Goal: Information Seeking & Learning: Learn about a topic

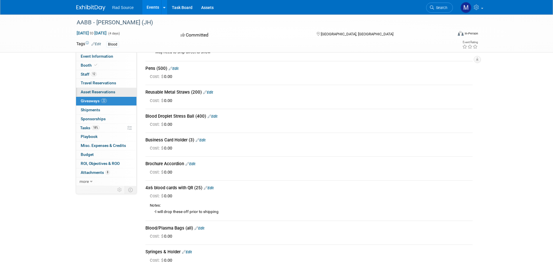
scroll to position [39, 0]
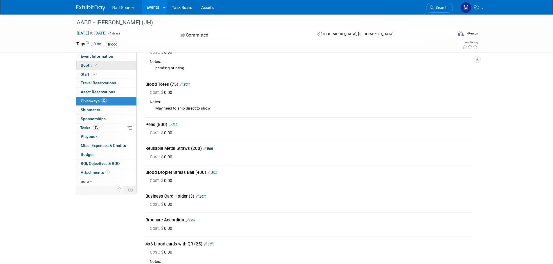
click at [111, 61] on link "Booth" at bounding box center [106, 65] width 60 height 9
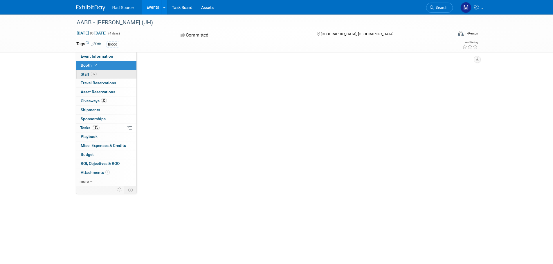
scroll to position [0, 0]
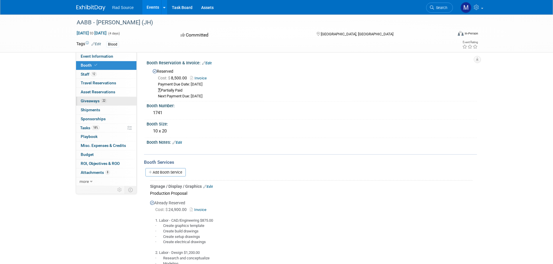
click at [108, 99] on link "22 Giveaways 22" at bounding box center [106, 101] width 60 height 9
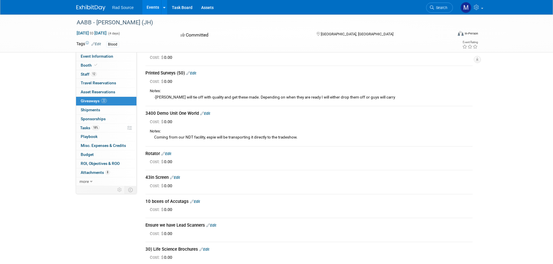
scroll to position [370, 0]
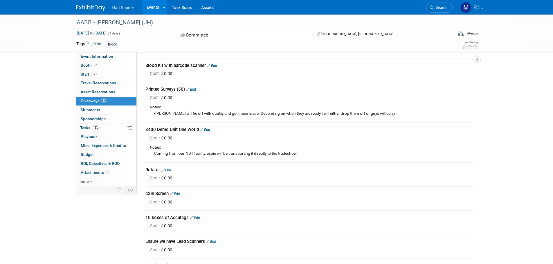
click at [151, 8] on link "Events" at bounding box center [152, 7] width 21 height 15
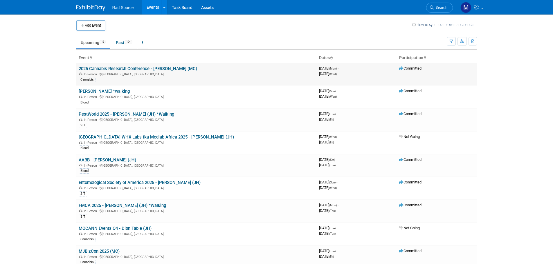
click at [129, 67] on link "2025 Cannabis Research Conference - [PERSON_NAME] (MC)" at bounding box center [138, 68] width 118 height 5
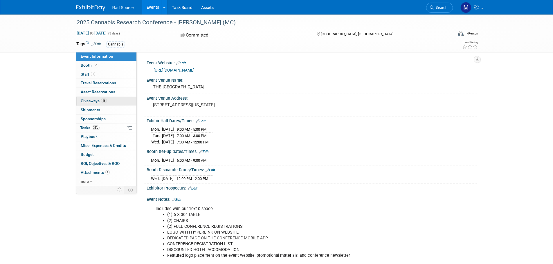
click at [113, 101] on link "16 Giveaways 16" at bounding box center [106, 101] width 60 height 9
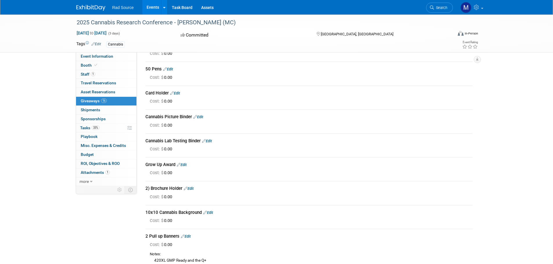
scroll to position [158, 0]
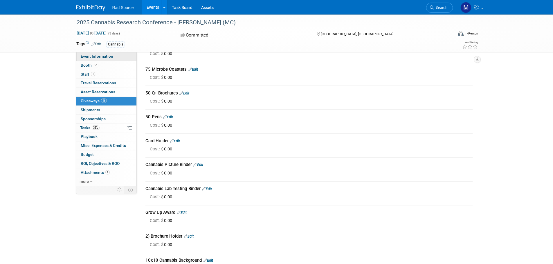
click at [88, 59] on link "Event Information" at bounding box center [106, 56] width 60 height 9
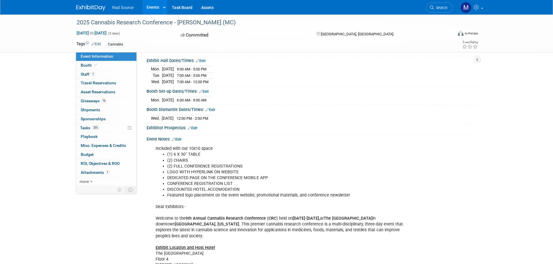
scroll to position [29, 0]
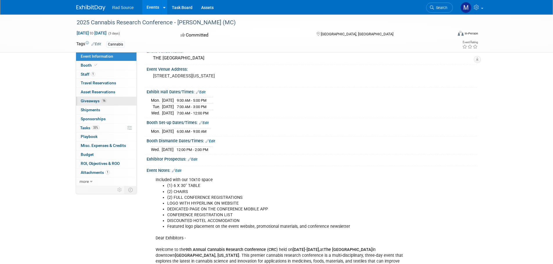
click at [107, 104] on link "16 Giveaways 16" at bounding box center [106, 101] width 60 height 9
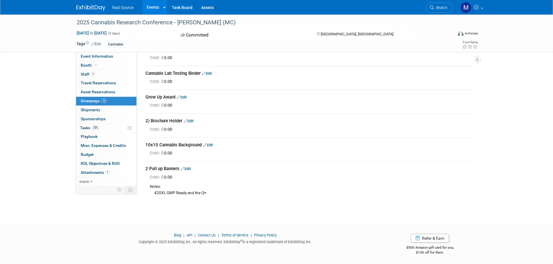
scroll to position [274, 0]
click at [94, 59] on link "Event Information" at bounding box center [106, 56] width 60 height 9
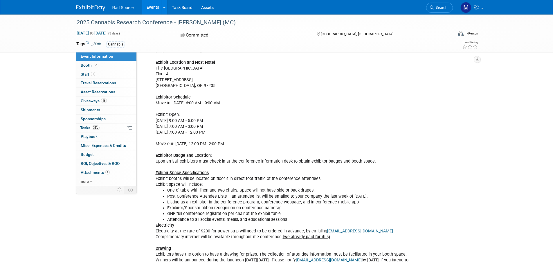
scroll to position [232, 0]
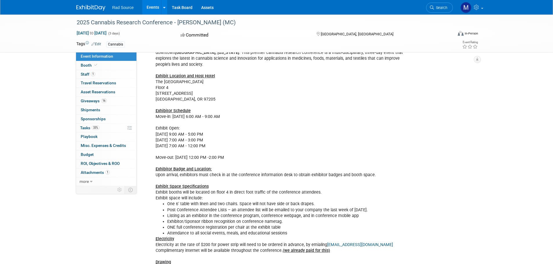
click at [193, 94] on div "Included with our 10x10 space (1) 6 X 30" TABLE (2) CHAIRS (2) FULL CONFERENCE …" at bounding box center [281, 151] width 261 height 361
drag, startPoint x: 192, startPoint y: 91, endPoint x: 155, endPoint y: 73, distance: 40.7
click at [155, 73] on div "Included with our 10x10 space (1) 6 X 30" TABLE (2) CHAIRS (2) FULL CONFERENCE …" at bounding box center [281, 151] width 261 height 361
copy div "The Sentinel Hotel Floor 4 614 SW 11th Ave Portland, OR 97205"
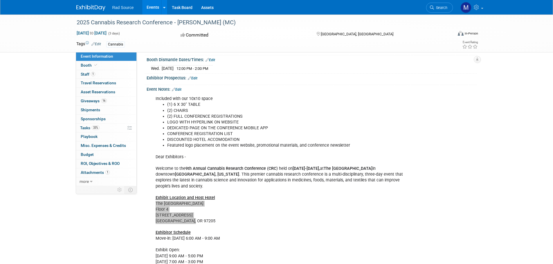
scroll to position [58, 0]
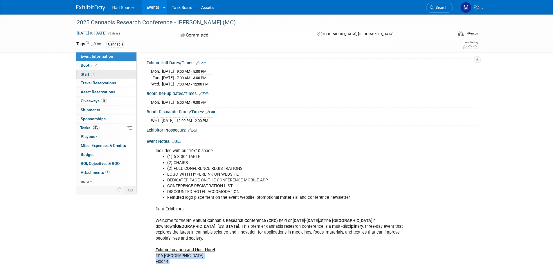
click at [104, 79] on link "1 Staff 1" at bounding box center [106, 74] width 60 height 9
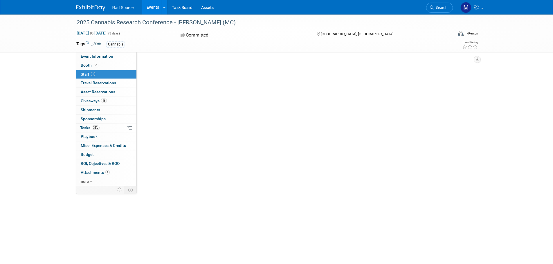
scroll to position [0, 0]
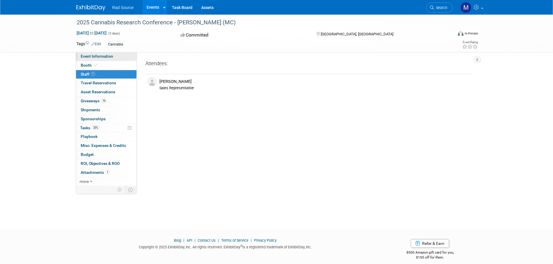
click at [96, 59] on link "Event Information" at bounding box center [106, 56] width 60 height 9
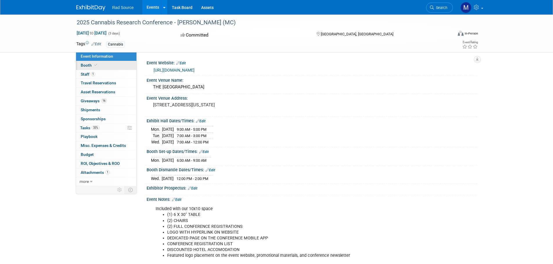
click at [99, 65] on link "Booth" at bounding box center [106, 65] width 60 height 9
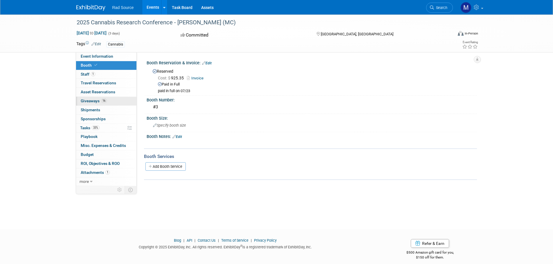
click at [119, 103] on link "16 Giveaways 16" at bounding box center [106, 101] width 60 height 9
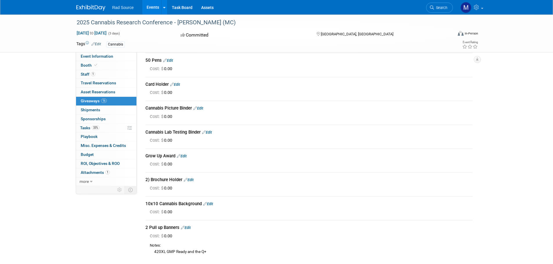
scroll to position [158, 0]
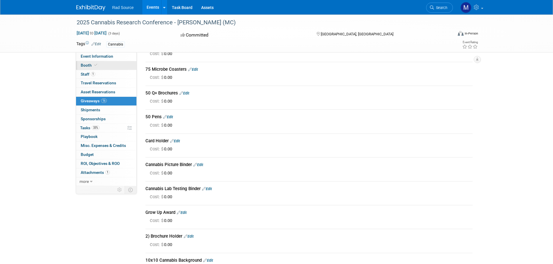
click at [110, 67] on link "Booth" at bounding box center [106, 65] width 60 height 9
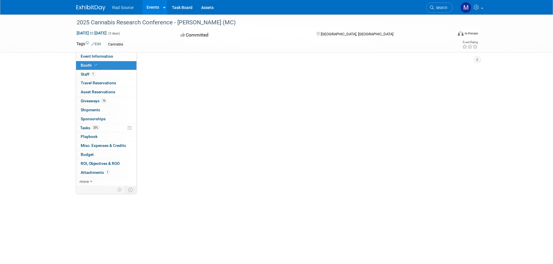
scroll to position [0, 0]
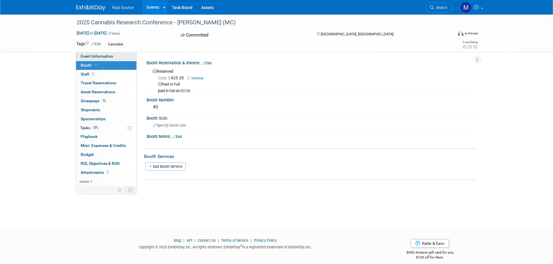
click at [117, 59] on link "Event Information" at bounding box center [106, 56] width 60 height 9
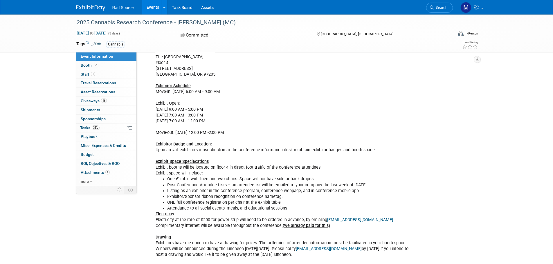
scroll to position [319, 0]
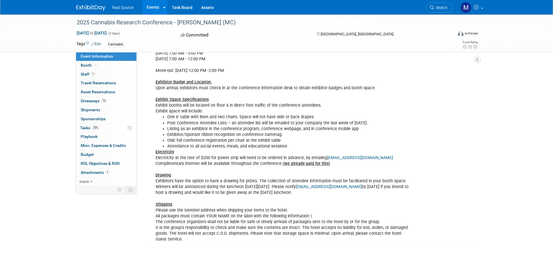
click at [353, 218] on div "Included with our 10x10 space (1) 6 X 30" TABLE (2) CHAIRS (2) FULL CONFERENCE …" at bounding box center [281, 64] width 261 height 361
click at [232, 203] on div "Included with our 10x10 space (1) 6 X 30" TABLE (2) CHAIRS (2) FULL CONFERENCE …" at bounding box center [281, 64] width 261 height 361
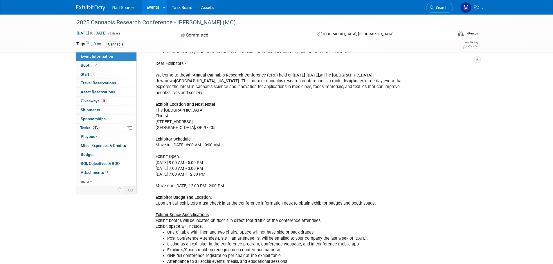
scroll to position [203, 0]
click at [148, 11] on link "Events" at bounding box center [152, 7] width 21 height 15
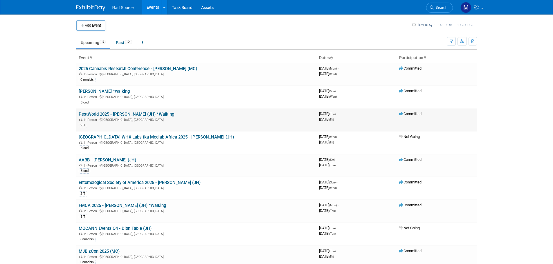
click at [125, 113] on link "PestWorld 2025 - [PERSON_NAME] (JH) *Walking" at bounding box center [126, 114] width 95 height 5
click at [119, 90] on link "[PERSON_NAME] *walking" at bounding box center [104, 91] width 51 height 5
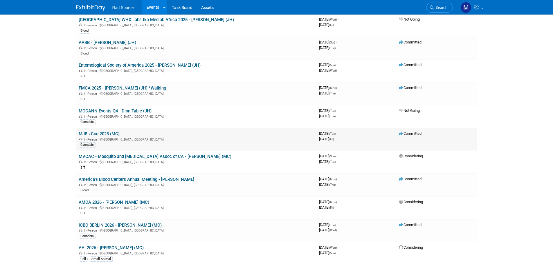
scroll to position [145, 0]
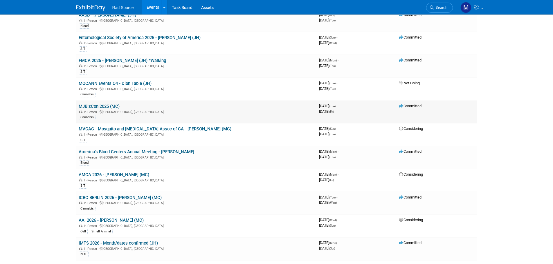
click at [101, 107] on link "MJBizCon 2025 (MC)" at bounding box center [99, 106] width 41 height 5
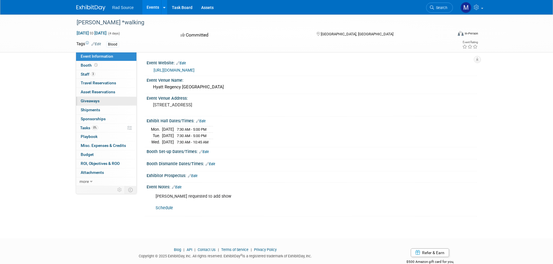
click at [109, 101] on link "0 Giveaways 0" at bounding box center [106, 101] width 60 height 9
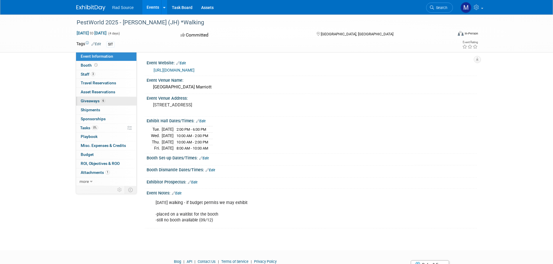
click at [117, 101] on link "6 Giveaways 6" at bounding box center [106, 101] width 60 height 9
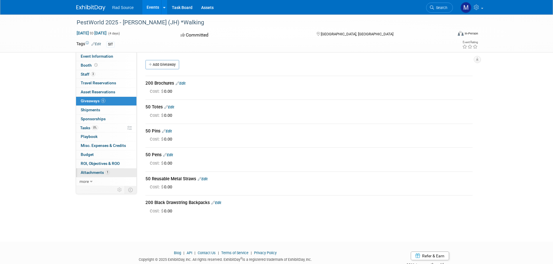
click at [118, 173] on link "1 Attachments 1" at bounding box center [106, 173] width 60 height 9
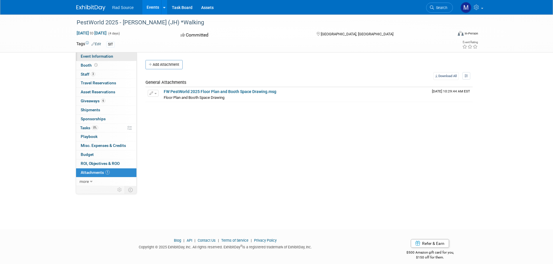
click at [96, 56] on span "Event Information" at bounding box center [97, 56] width 32 height 5
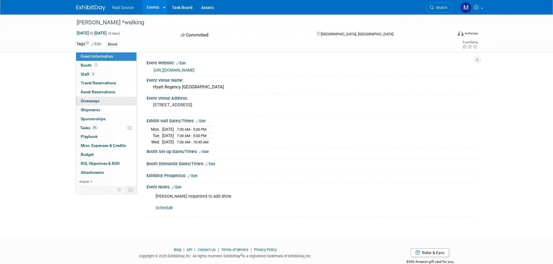
click at [104, 99] on link "0 Giveaways 0" at bounding box center [106, 101] width 60 height 9
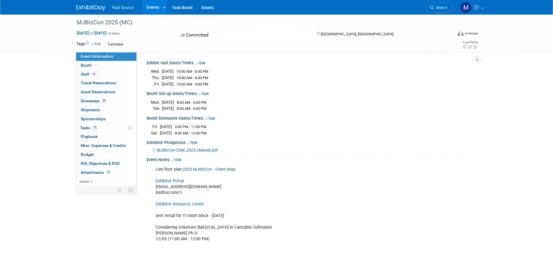
scroll to position [87, 0]
